Goal: Information Seeking & Learning: Learn about a topic

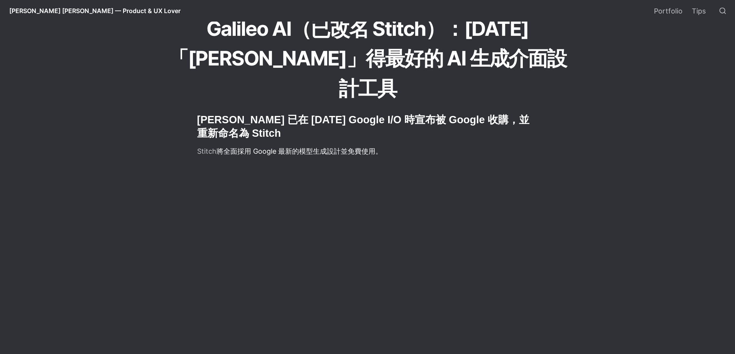
scroll to position [154, 0]
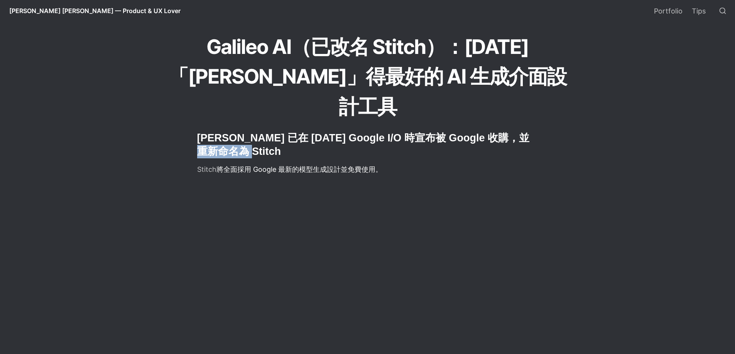
drag, startPoint x: 223, startPoint y: 121, endPoint x: 197, endPoint y: 118, distance: 25.2
click at [197, 130] on h2 "[PERSON_NAME] 已在 [DATE] Google I/O 時宣布被 Google 收購，並重新命名為 Stitch" at bounding box center [367, 144] width 343 height 29
copy h2 "Stitch"
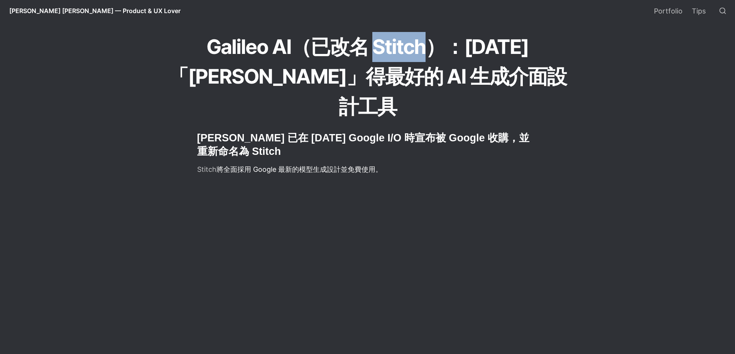
drag, startPoint x: 339, startPoint y: 49, endPoint x: 388, endPoint y: 50, distance: 49.0
click at [388, 50] on h1 "Galileo AI（已改名 Stitch）：[DATE]「[PERSON_NAME]」得最好的 AI 生成介面設計工具" at bounding box center [367, 76] width 417 height 91
copy h1 "Stitch"
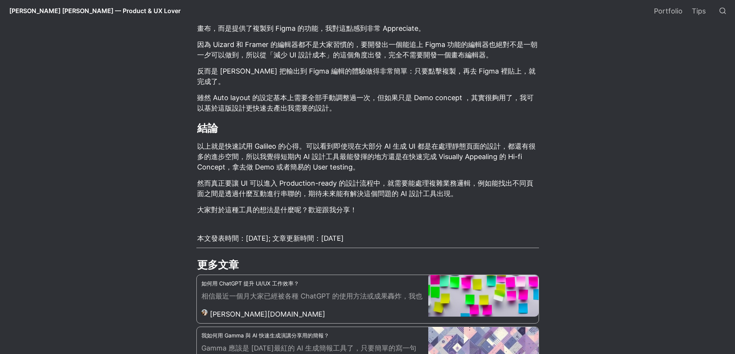
scroll to position [2584, 0]
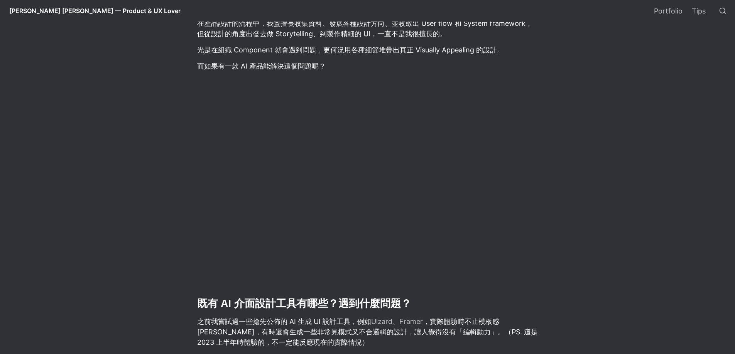
scroll to position [1080, 0]
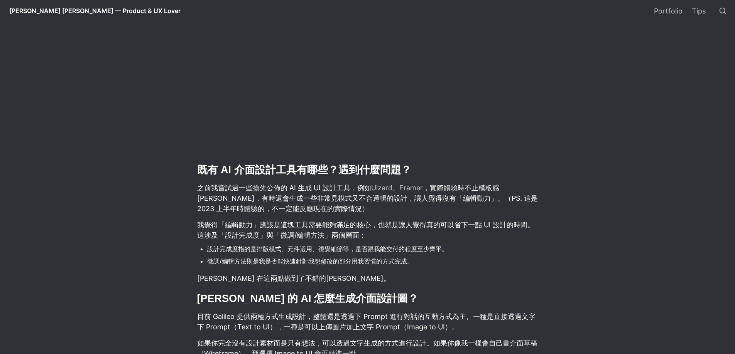
click at [385, 182] on p "之前我嘗試過一些搶先公佈的 AI 生成 UI 設計工具，例如 Uizard 、 Framer ，實際體驗時不止模板感[PERSON_NAME]，有時還會生成一…" at bounding box center [367, 199] width 343 height 34
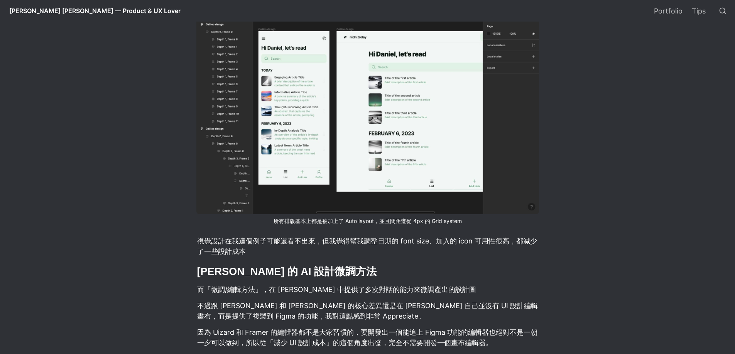
scroll to position [2237, 0]
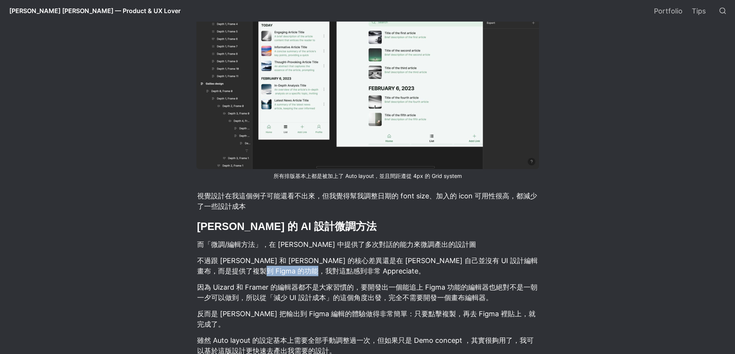
drag, startPoint x: 277, startPoint y: 230, endPoint x: 319, endPoint y: 235, distance: 42.8
click at [319, 255] on p "不過跟 [PERSON_NAME] 和 [PERSON_NAME] 的核心差異還是在 [PERSON_NAME] 自己並沒有 UI 設計編輯畫布，而是提供了複…" at bounding box center [367, 266] width 343 height 23
copy p "Appreciate"
